Goal: Entertainment & Leisure: Consume media (video, audio)

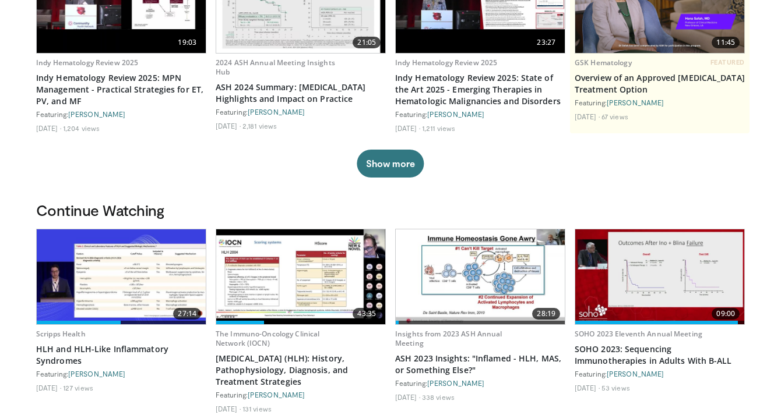
scroll to position [161, 0]
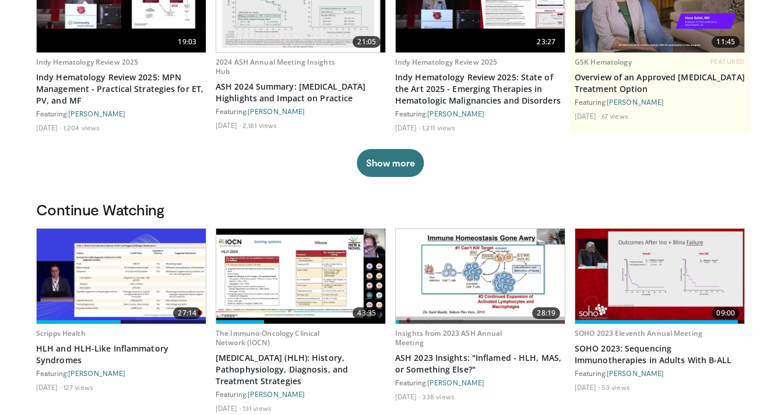
click at [89, 255] on img at bounding box center [121, 276] width 169 height 95
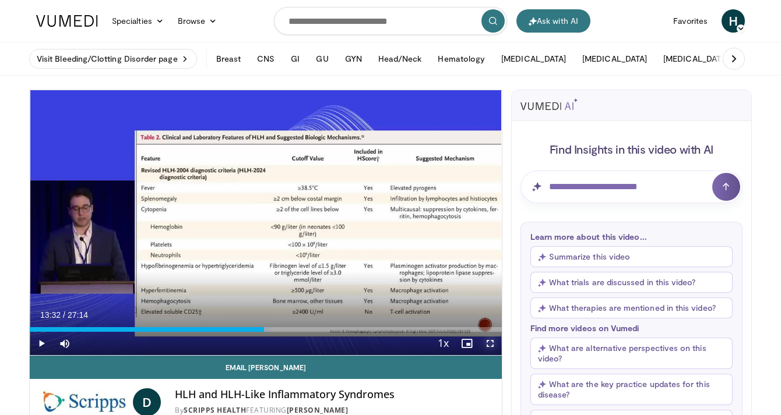
click at [494, 350] on span "Video Player" at bounding box center [489, 343] width 23 height 23
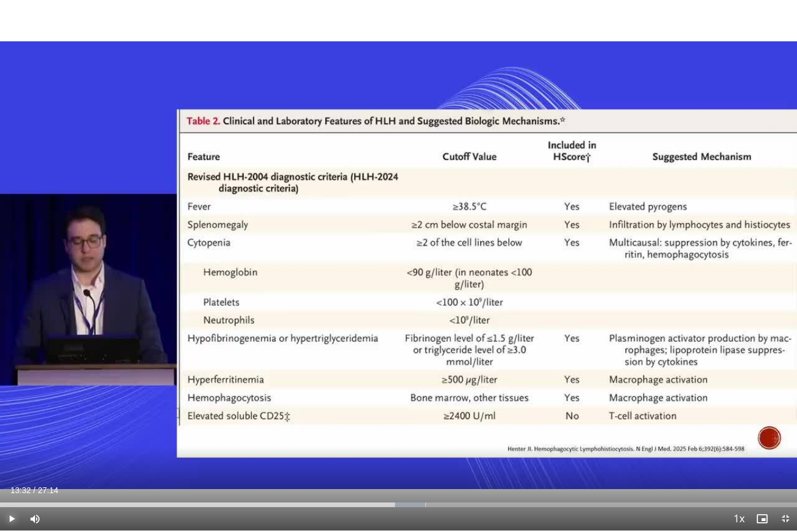
click at [19, 415] on span "Video Player" at bounding box center [11, 519] width 23 height 23
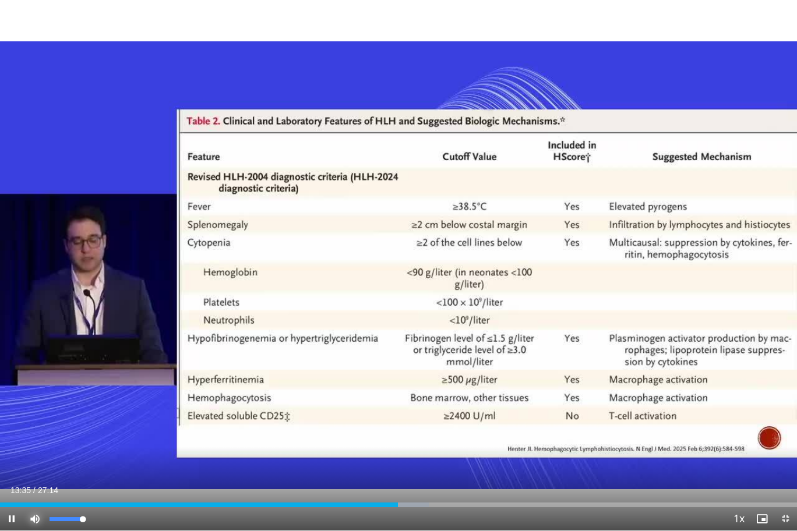
click at [36, 415] on span "Video Player" at bounding box center [34, 519] width 23 height 23
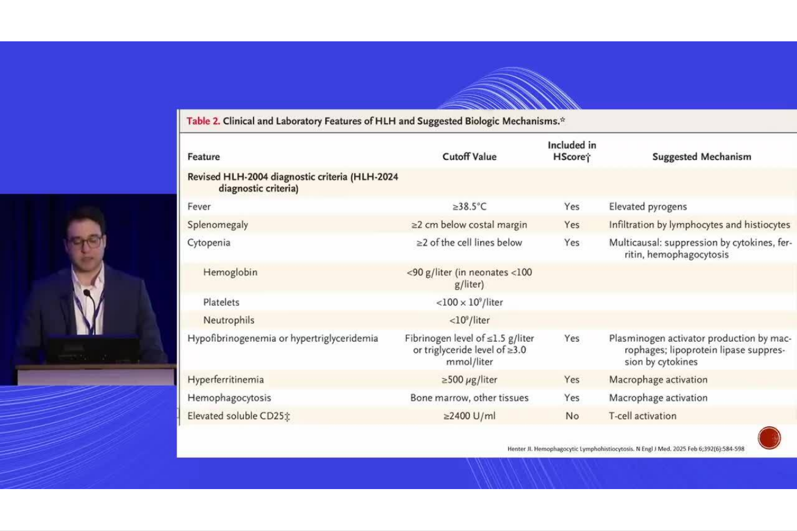
click at [36, 415] on video-js "**********" at bounding box center [398, 265] width 797 height 531
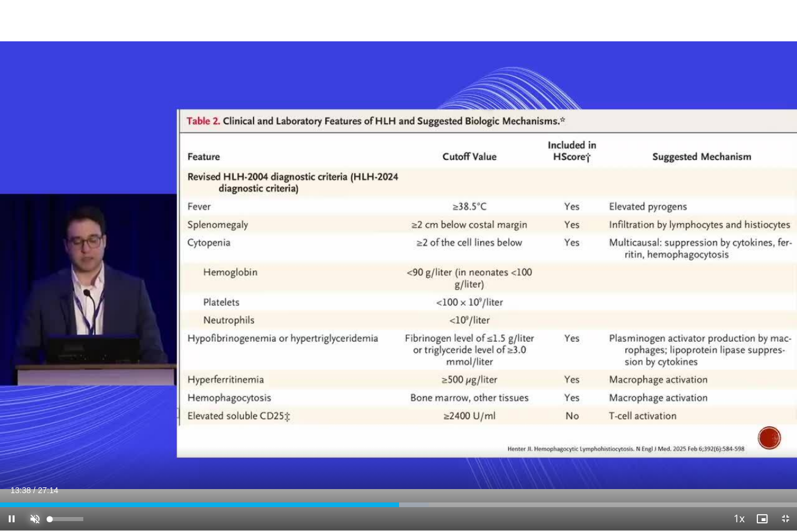
click at [33, 415] on span "Video Player" at bounding box center [34, 519] width 23 height 23
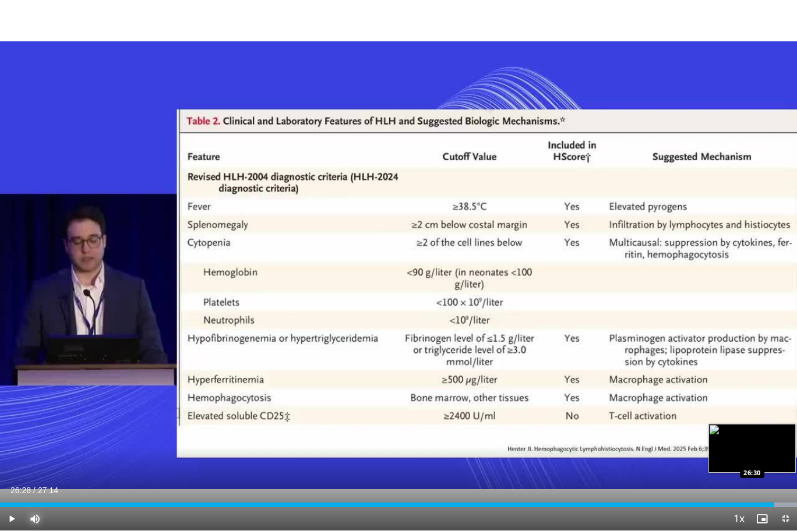
click at [774, 415] on div "Loaded : 100.00% 26:28 26:30" at bounding box center [398, 501] width 797 height 11
click at [738, 415] on div "Loaded : 100.00% 26:29 25:12" at bounding box center [398, 501] width 797 height 11
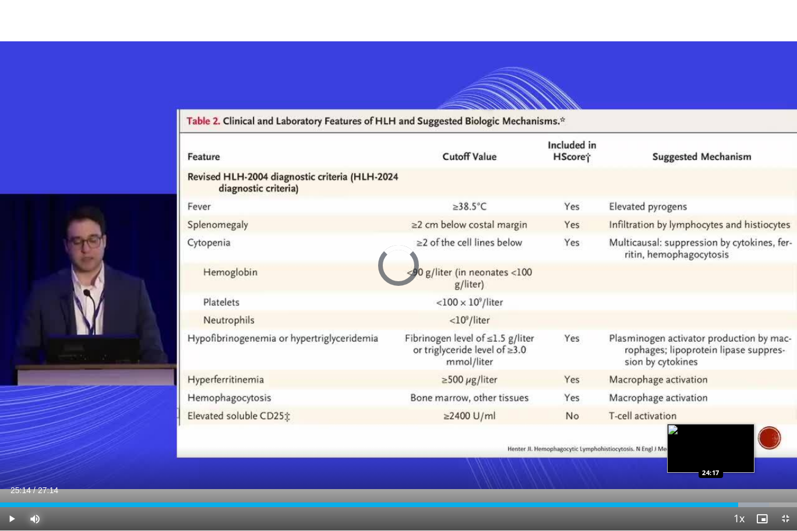
click at [712, 415] on div "Loaded : 96.48% 25:14 24:17" at bounding box center [398, 501] width 797 height 11
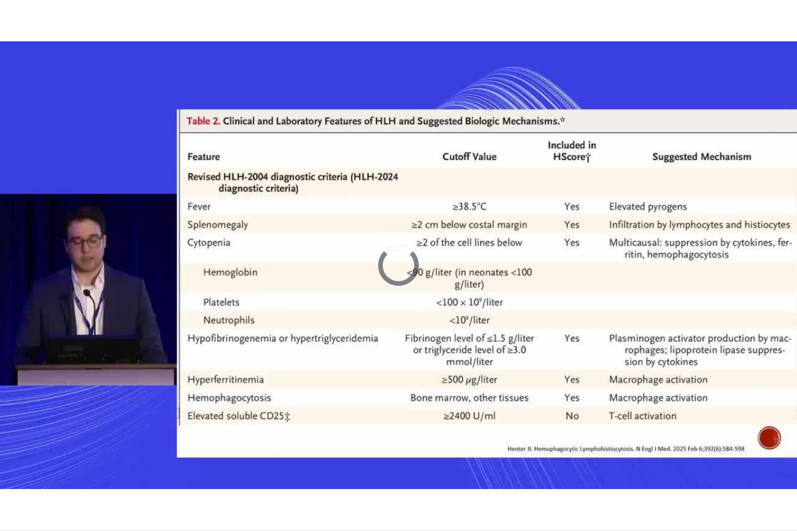
click at [712, 415] on div "10 seconds Tap to unmute" at bounding box center [398, 265] width 797 height 531
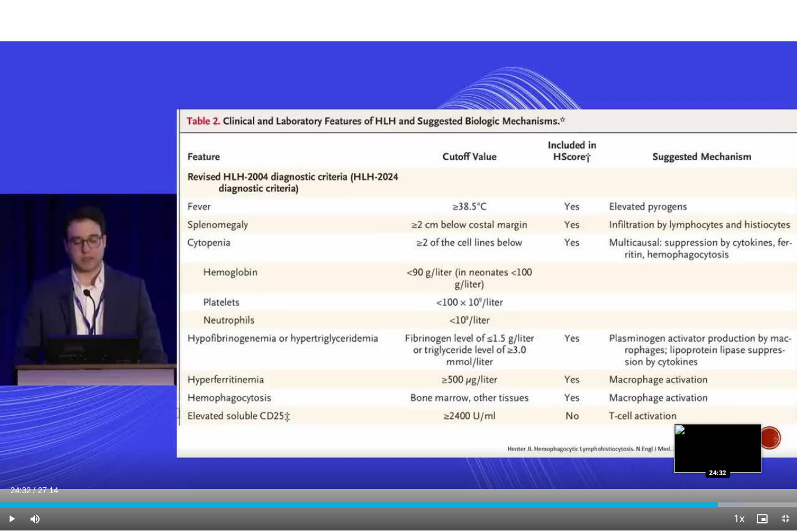
click at [717, 415] on div "Loaded : 93.45% 24:32 24:32" at bounding box center [398, 505] width 797 height 5
click at [700, 415] on div "Loaded : 94.05% 24:32 23:55" at bounding box center [398, 501] width 797 height 11
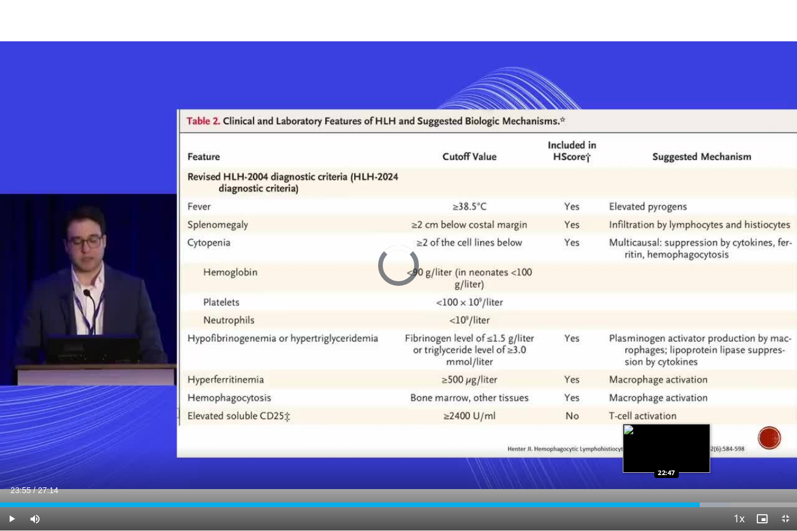
click at [667, 415] on div "23:55" at bounding box center [350, 505] width 700 height 5
click at [652, 415] on div "Loaded : 87.38% 22:47 22:18" at bounding box center [398, 501] width 797 height 11
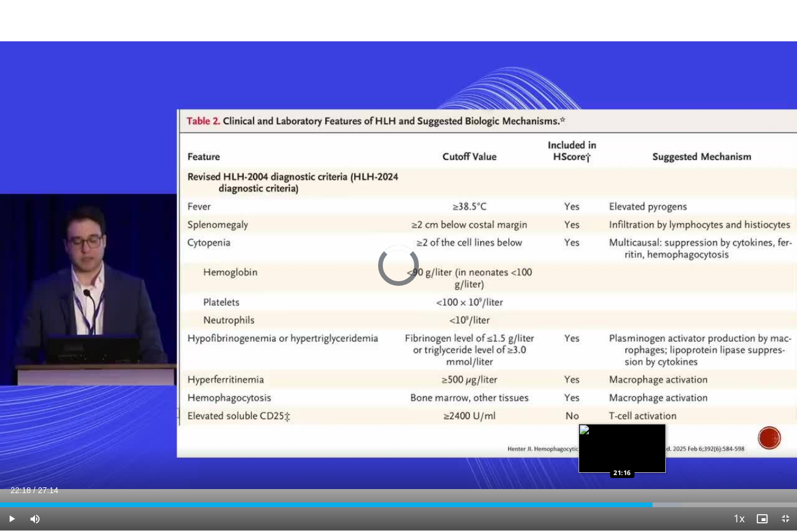
click at [622, 415] on div "22:18" at bounding box center [326, 505] width 653 height 5
click at [622, 415] on div "Progress Bar" at bounding box center [626, 505] width 15 height 5
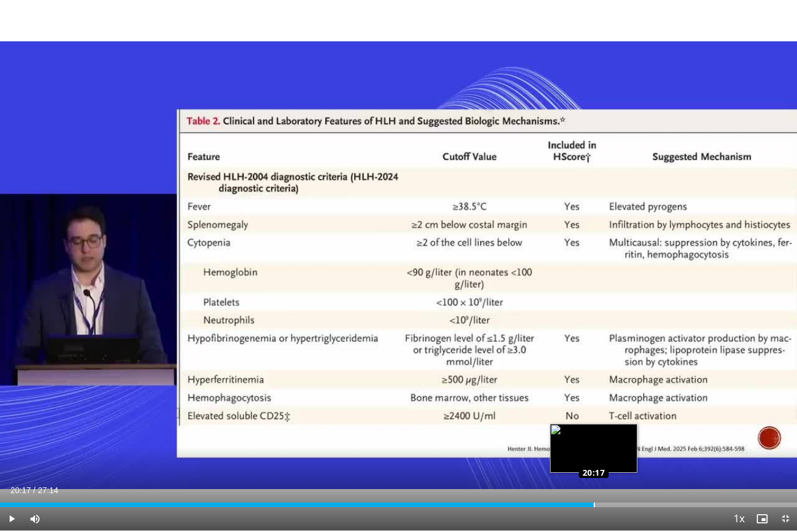
drag, startPoint x: 622, startPoint y: 506, endPoint x: 594, endPoint y: 505, distance: 28.6
click at [594, 415] on div "Loaded : 75.24% 20:17 20:17" at bounding box center [398, 505] width 797 height 5
click at [594, 415] on div "Progress Bar" at bounding box center [594, 505] width 1 height 5
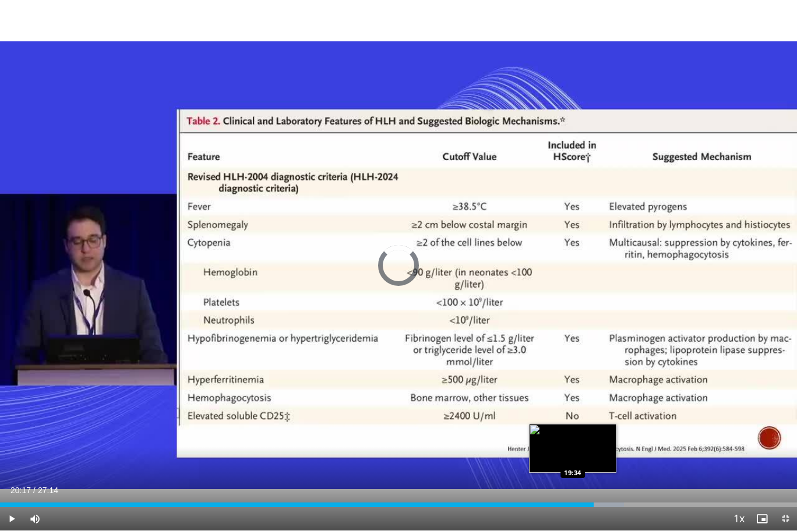
click at [573, 415] on div "20:17" at bounding box center [297, 505] width 594 height 5
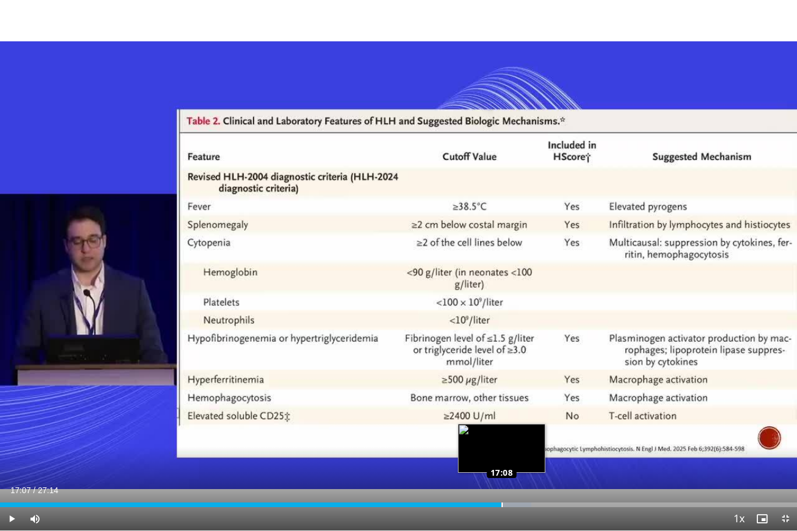
drag, startPoint x: 573, startPoint y: 505, endPoint x: 501, endPoint y: 507, distance: 71.7
click at [501, 415] on div "17:07" at bounding box center [250, 505] width 501 height 5
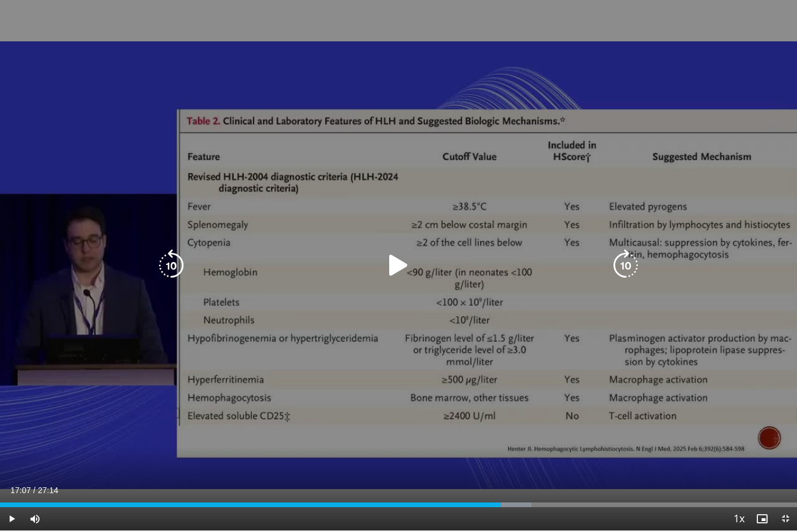
click at [382, 265] on div "Video Player" at bounding box center [399, 265] width 478 height 23
click at [393, 263] on icon "Video Player" at bounding box center [398, 265] width 33 height 33
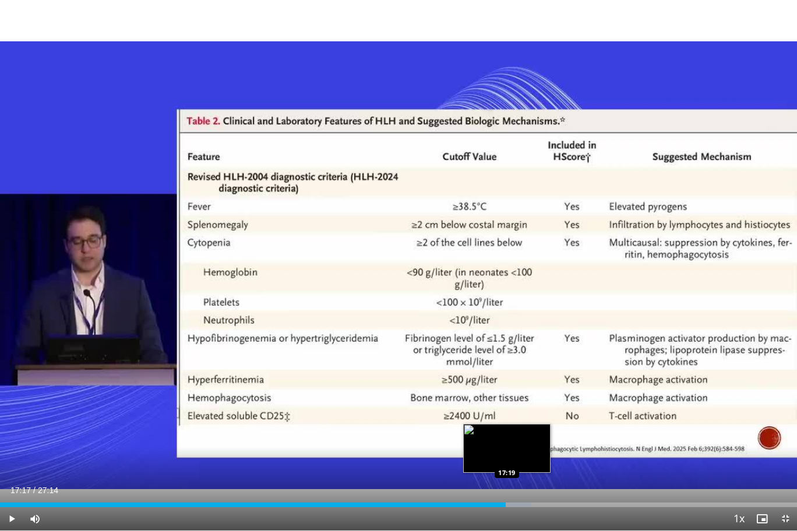
click at [506, 415] on div "Loaded : 66.68% 17:17 17:19" at bounding box center [398, 501] width 797 height 11
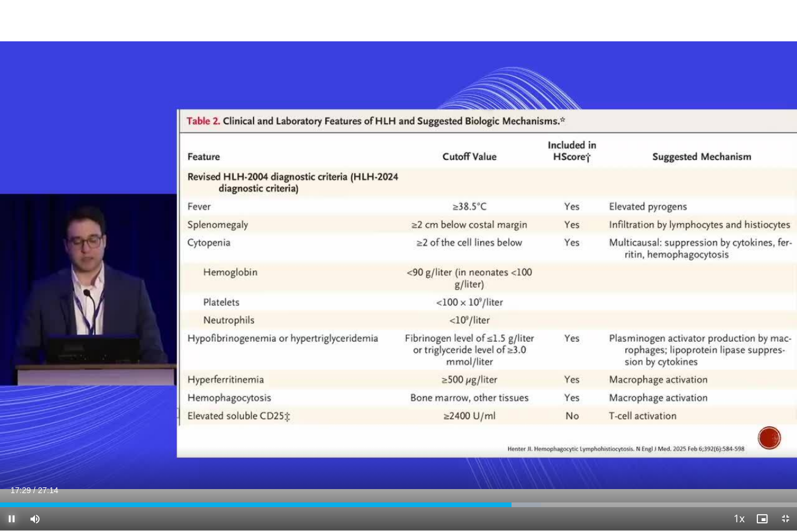
click at [6, 415] on span "Video Player" at bounding box center [11, 519] width 23 height 23
